Goal: Information Seeking & Learning: Learn about a topic

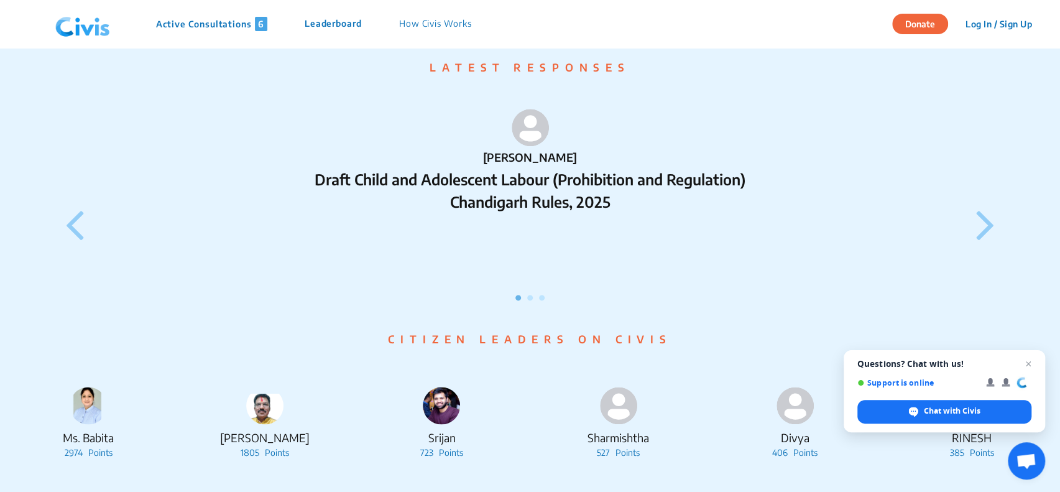
scroll to position [1119, 0]
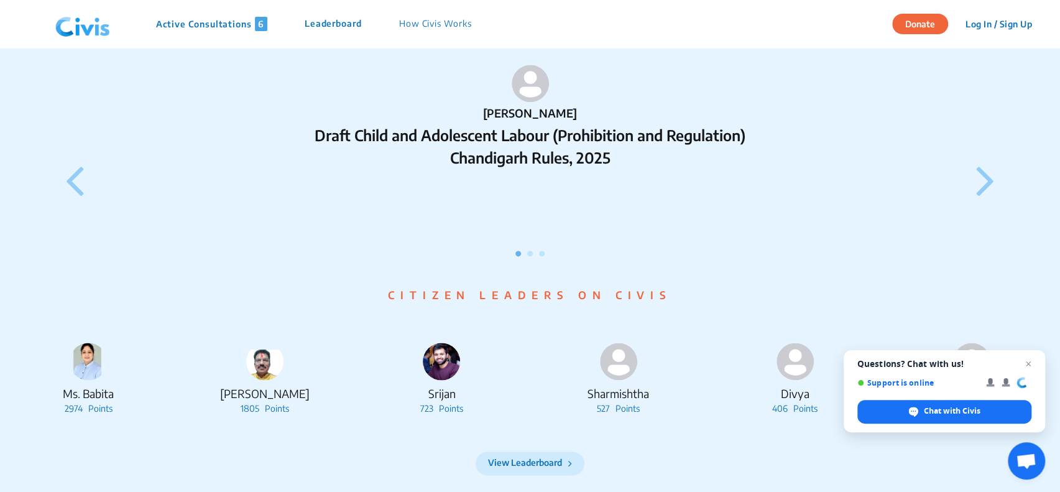
click at [988, 201] on icon at bounding box center [985, 180] width 19 height 52
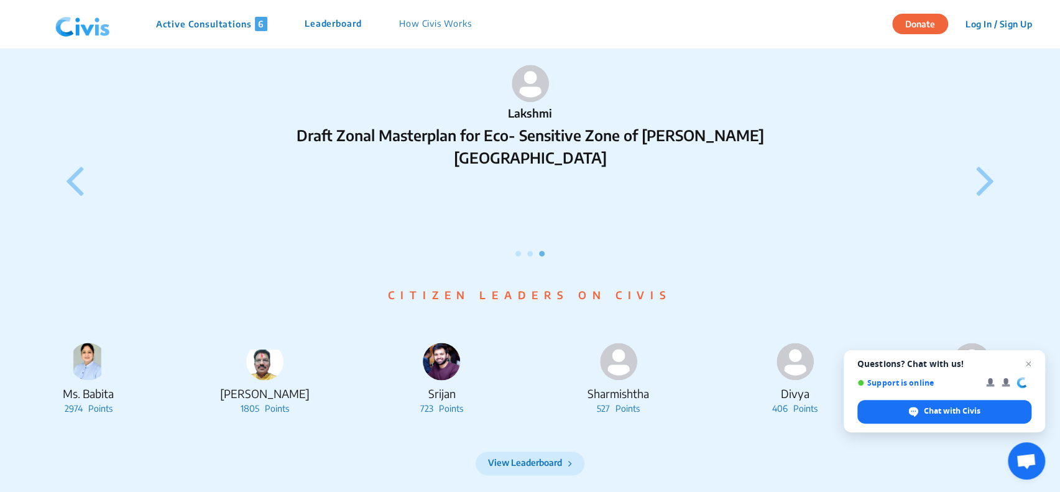
click at [987, 202] on icon at bounding box center [985, 180] width 19 height 52
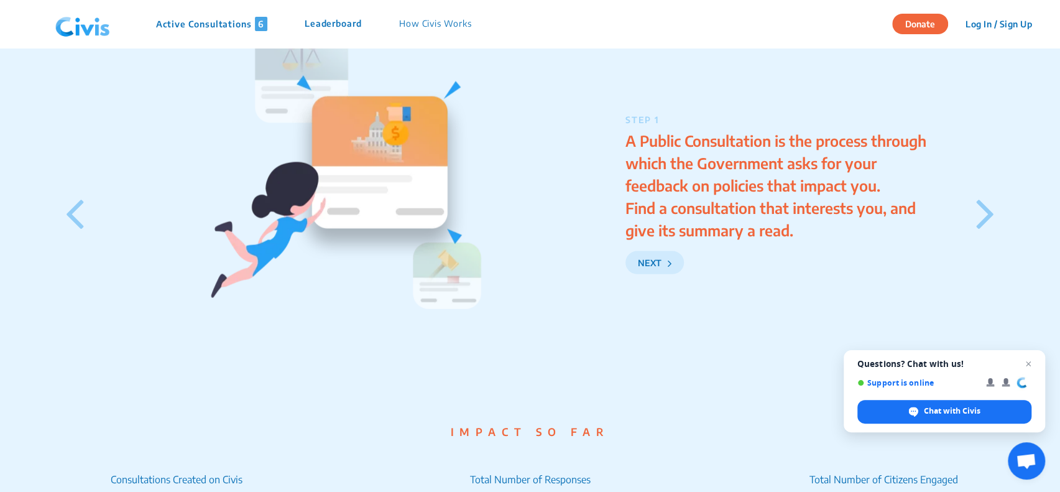
scroll to position [1740, 0]
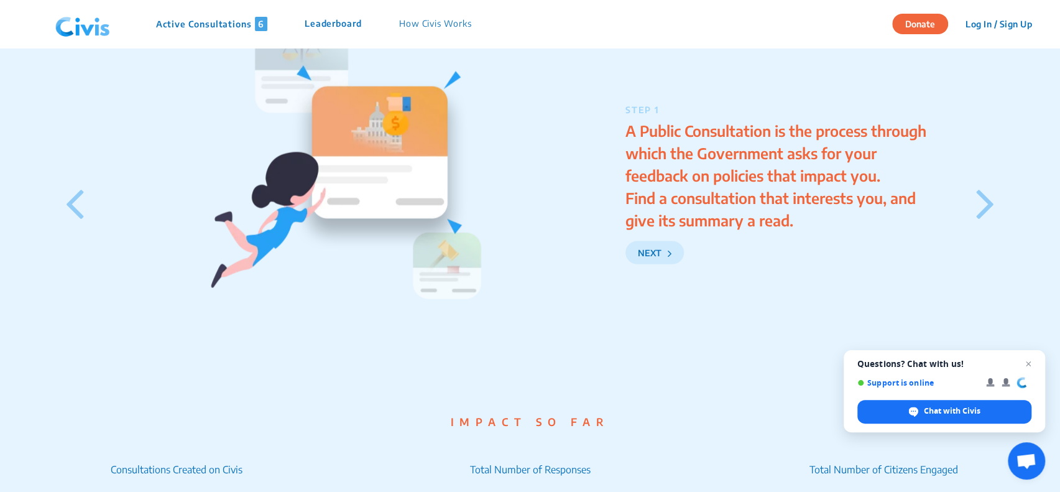
click at [985, 219] on icon at bounding box center [985, 203] width 19 height 52
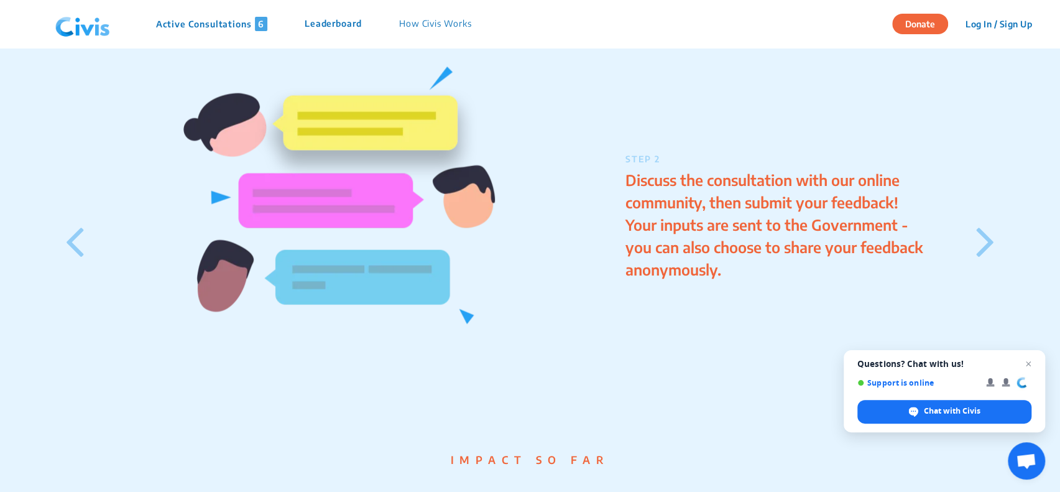
click at [985, 219] on icon at bounding box center [985, 240] width 19 height 52
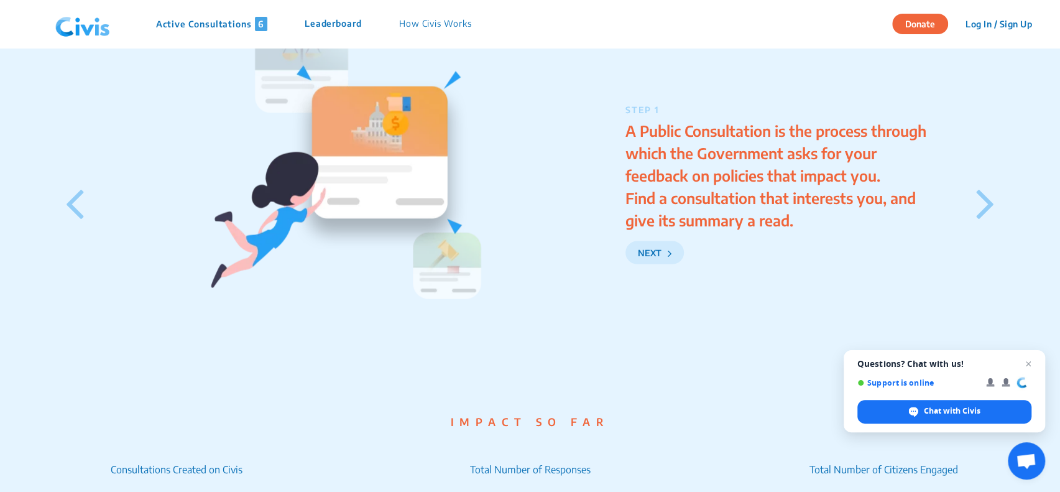
click at [985, 219] on icon at bounding box center [985, 203] width 19 height 52
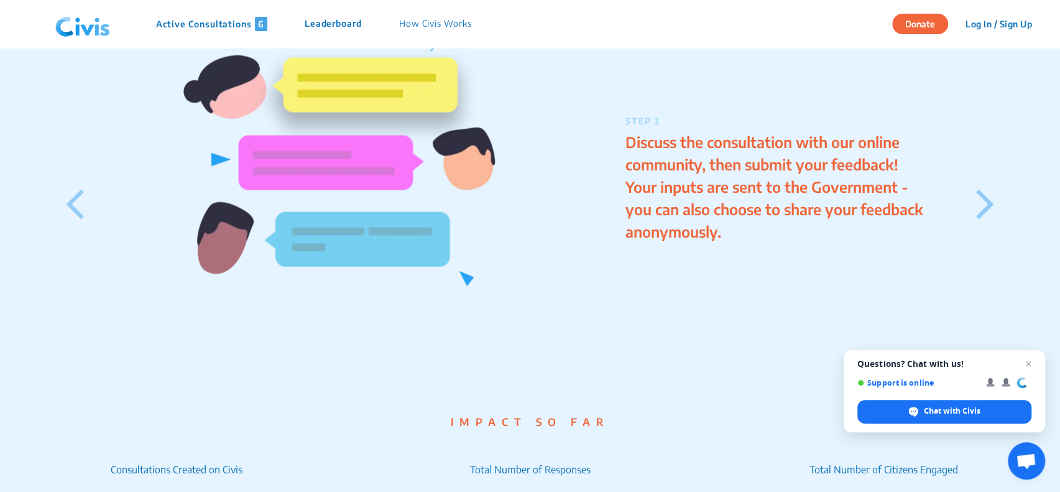
click at [985, 219] on icon at bounding box center [985, 203] width 19 height 52
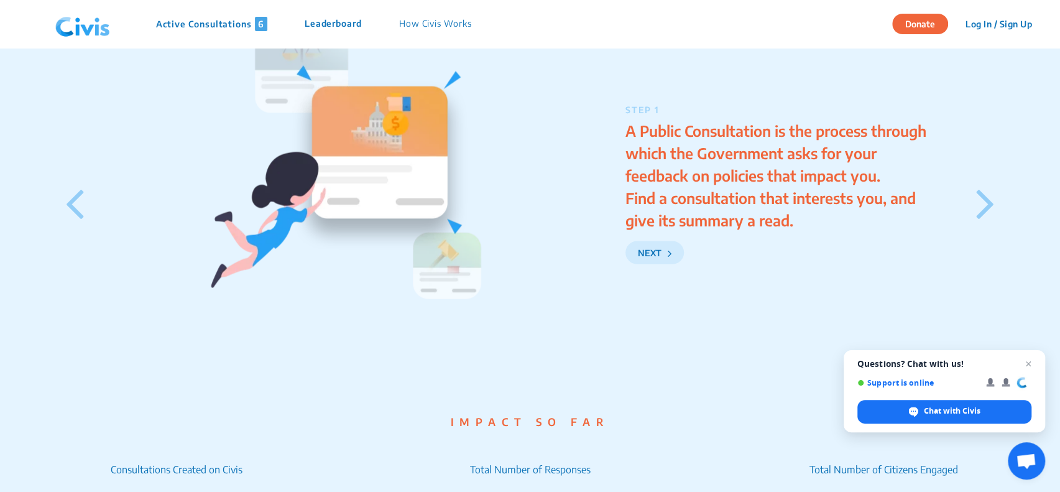
click at [985, 219] on icon at bounding box center [985, 203] width 19 height 52
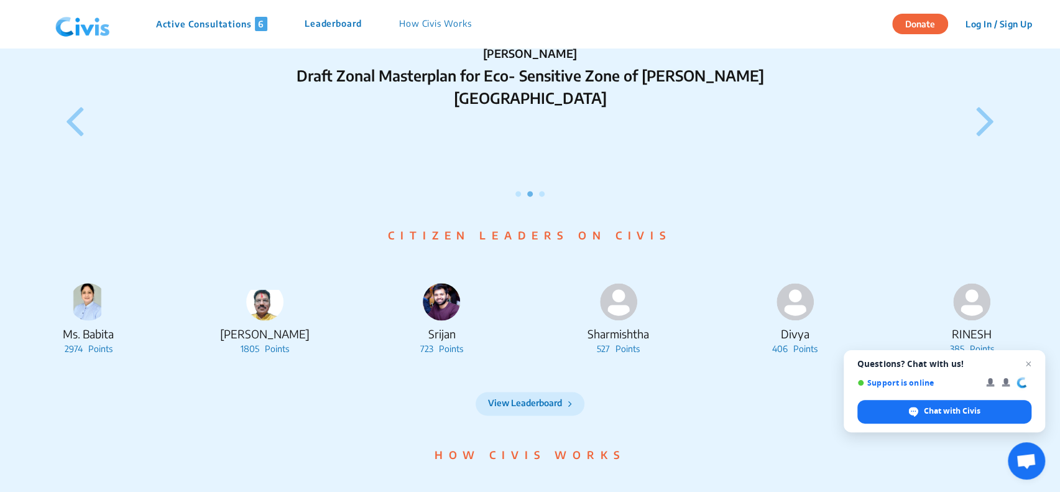
scroll to position [1181, 0]
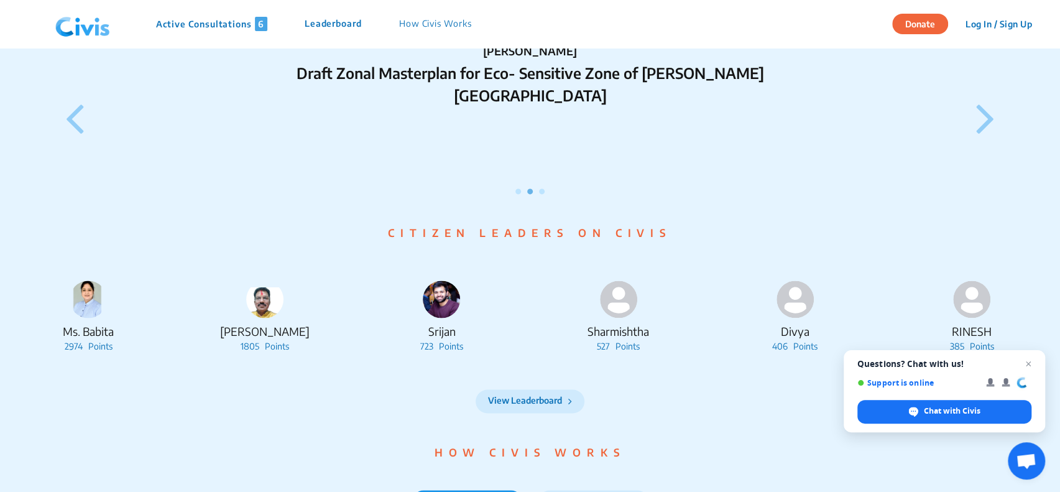
click at [976, 142] on icon at bounding box center [985, 117] width 19 height 52
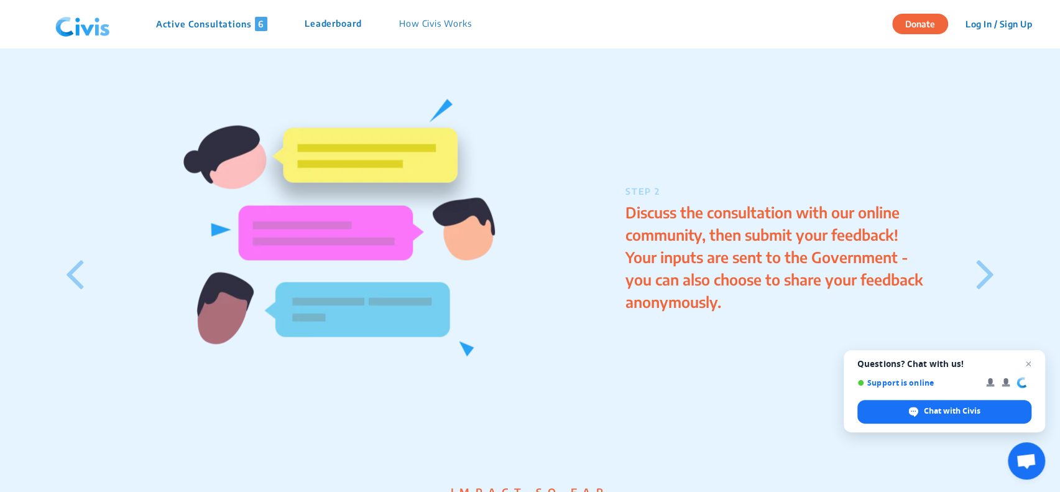
scroll to position [1678, 0]
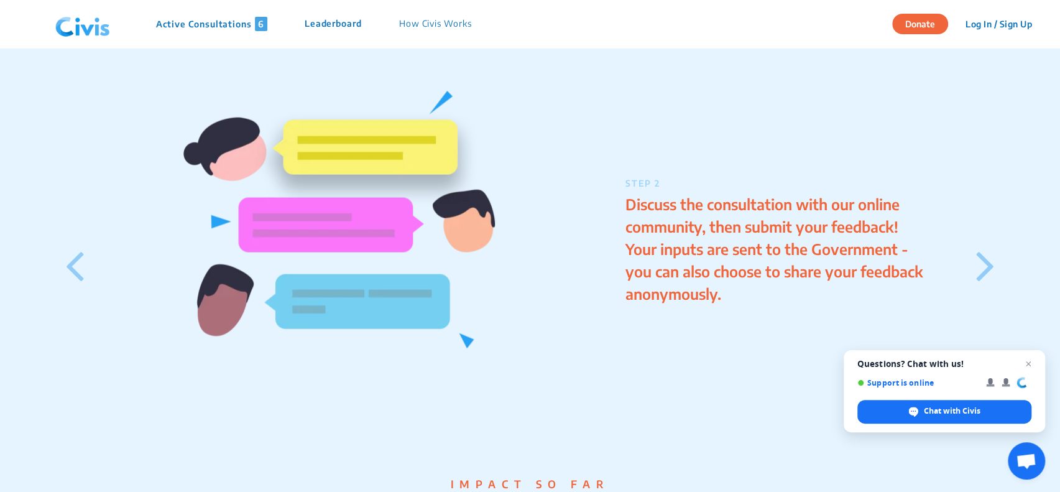
click at [462, 23] on p "How Civis Works" at bounding box center [435, 24] width 73 height 14
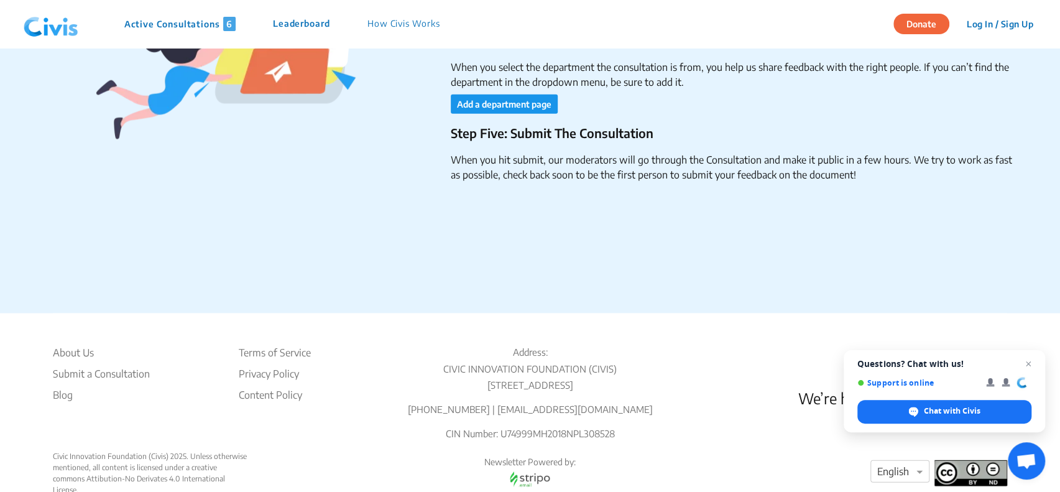
scroll to position [2098, 0]
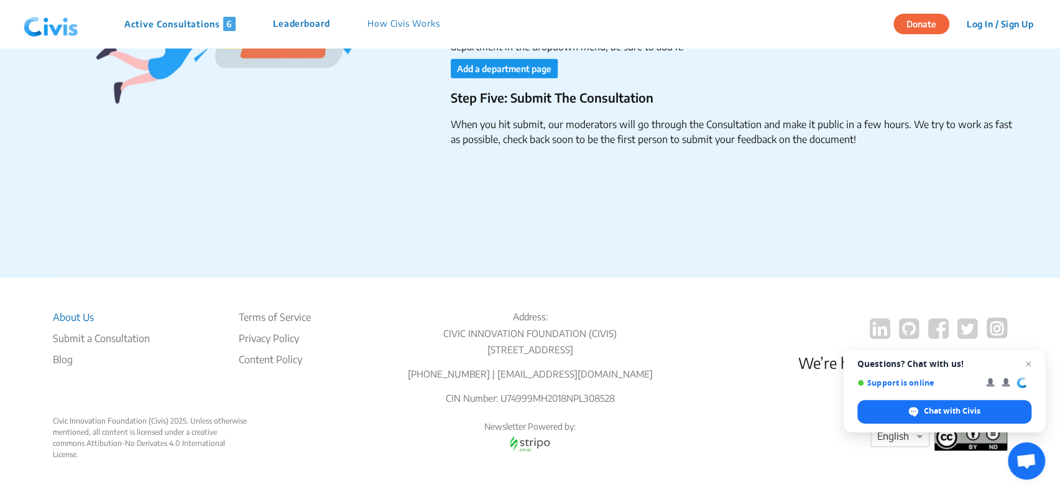
click at [62, 298] on footer "About Us Submit a Consultation Blog Terms of Service Privacy Policy Content Pol…" at bounding box center [530, 385] width 954 height 214
click at [63, 310] on li "About Us" at bounding box center [101, 317] width 97 height 15
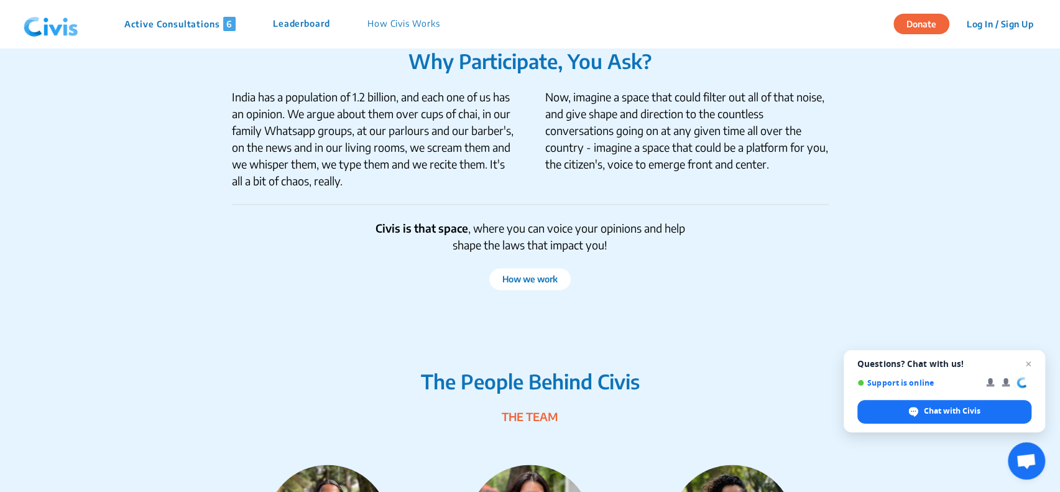
scroll to position [1181, 0]
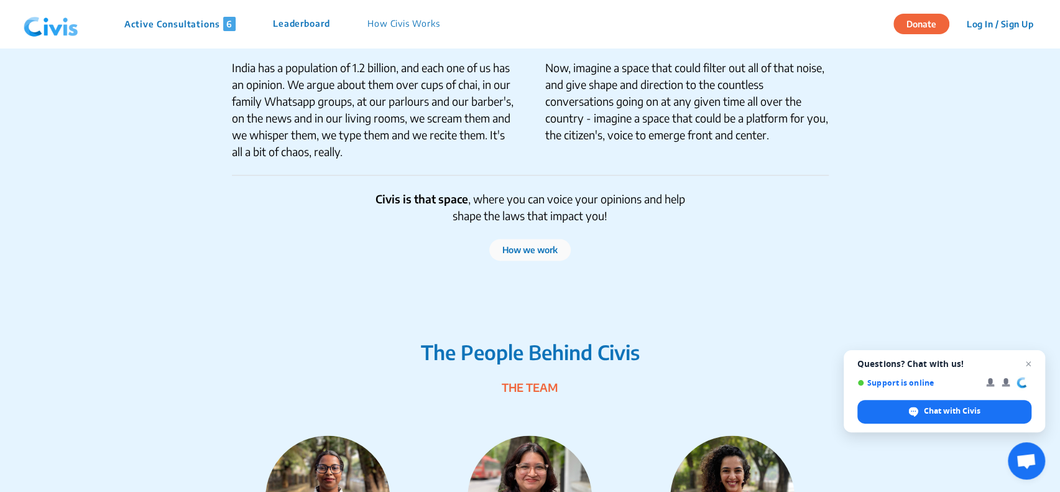
drag, startPoint x: 540, startPoint y: 249, endPoint x: 526, endPoint y: 254, distance: 14.8
click at [526, 254] on button "How we work" at bounding box center [529, 250] width 81 height 22
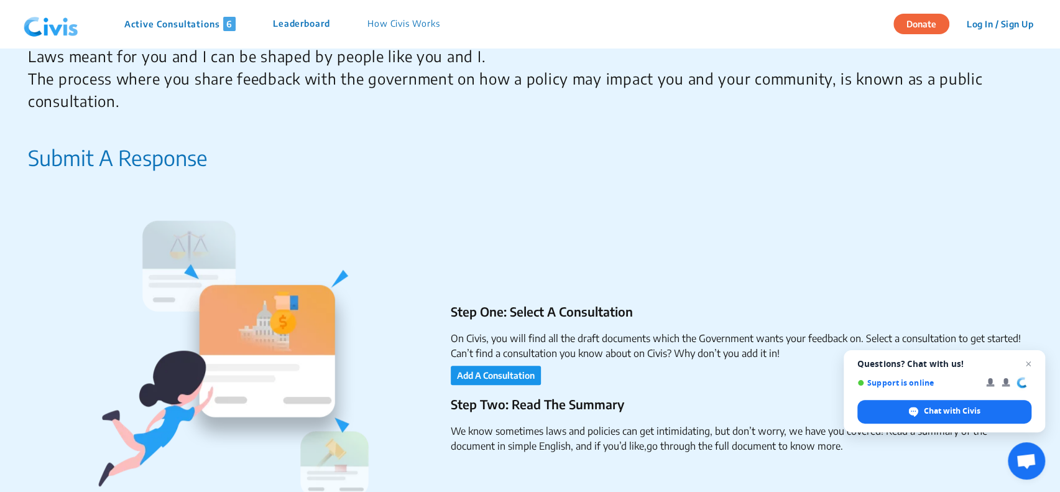
scroll to position [62, 0]
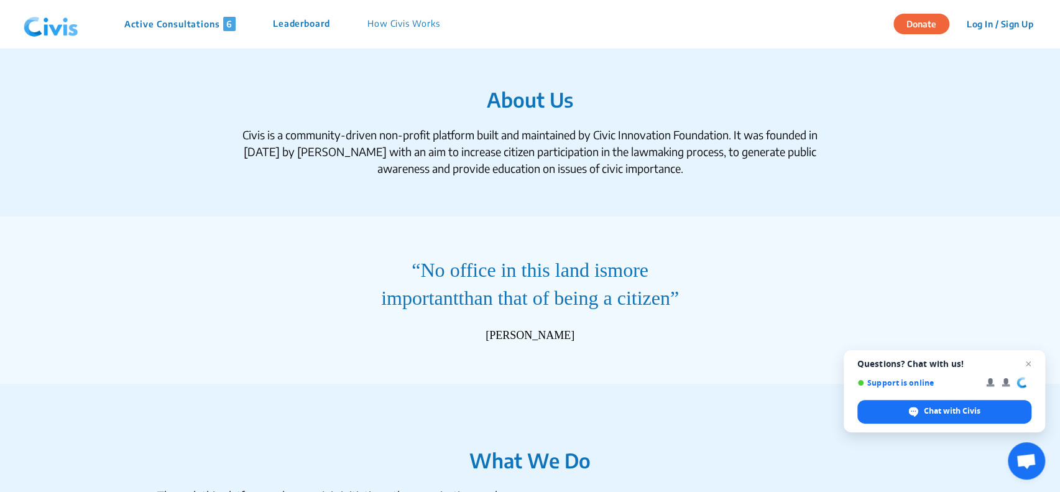
drag, startPoint x: 242, startPoint y: 137, endPoint x: 687, endPoint y: 176, distance: 446.7
click at [687, 176] on div "Civis is a community-driven non-profit platform built and maintained by Civic I…" at bounding box center [530, 151] width 597 height 50
copy div "[PERSON_NAME] is a community-driven non-profit platform built and maintained by…"
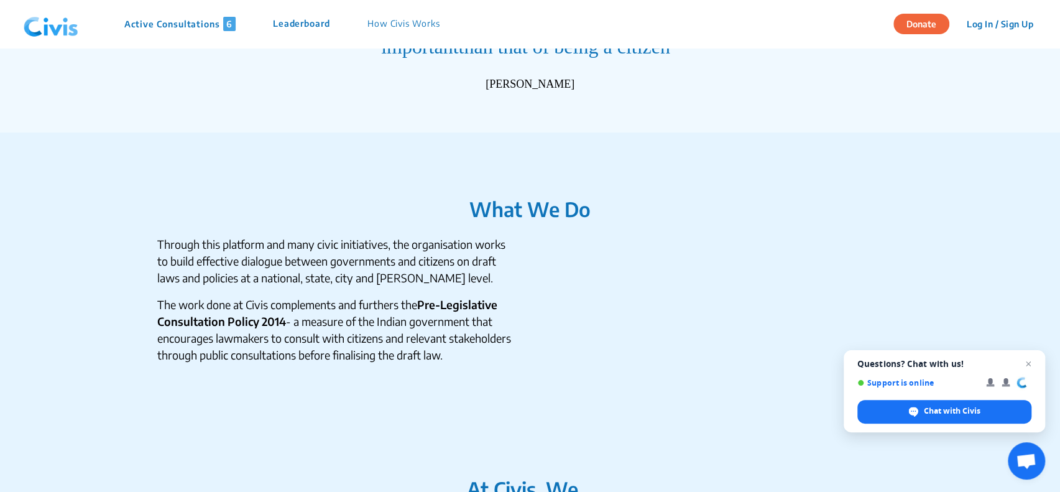
scroll to position [311, 0]
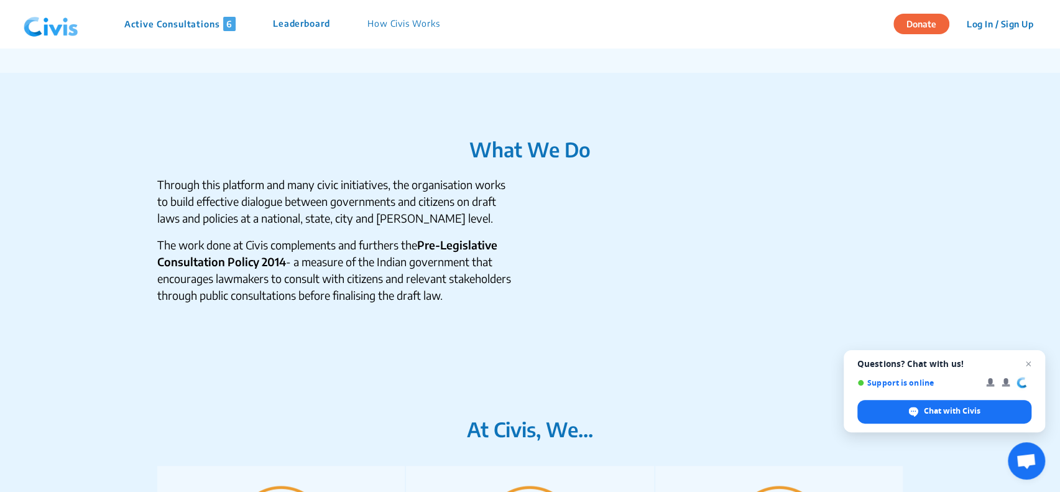
drag, startPoint x: 159, startPoint y: 185, endPoint x: 193, endPoint y: 328, distance: 147.5
click at [193, 328] on div "Through this platform and many civic initiatives, the organisation works to bui…" at bounding box center [336, 276] width 358 height 201
copy div "Through this platform and many civic initiatives, the organisation works to bui…"
click at [234, 290] on p "The work done at Civis complements and furthers the Pre-Legislative Consultatio…" at bounding box center [336, 269] width 358 height 67
